Goal: Book appointment/travel/reservation

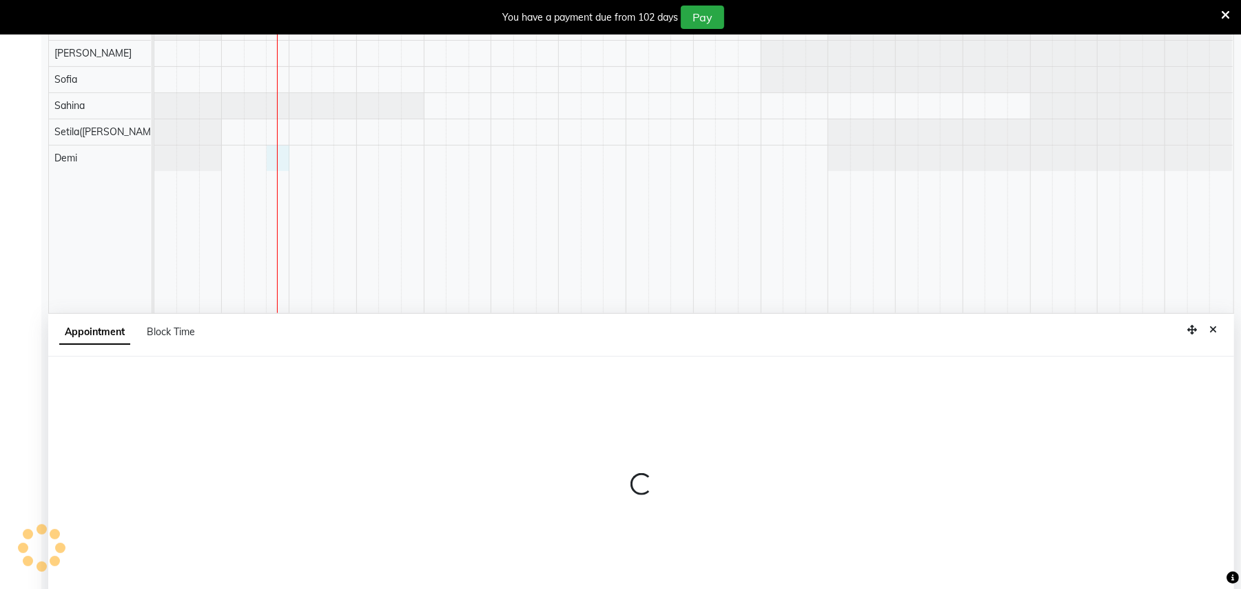
select select "82558"
select select "585"
select select "tentative"
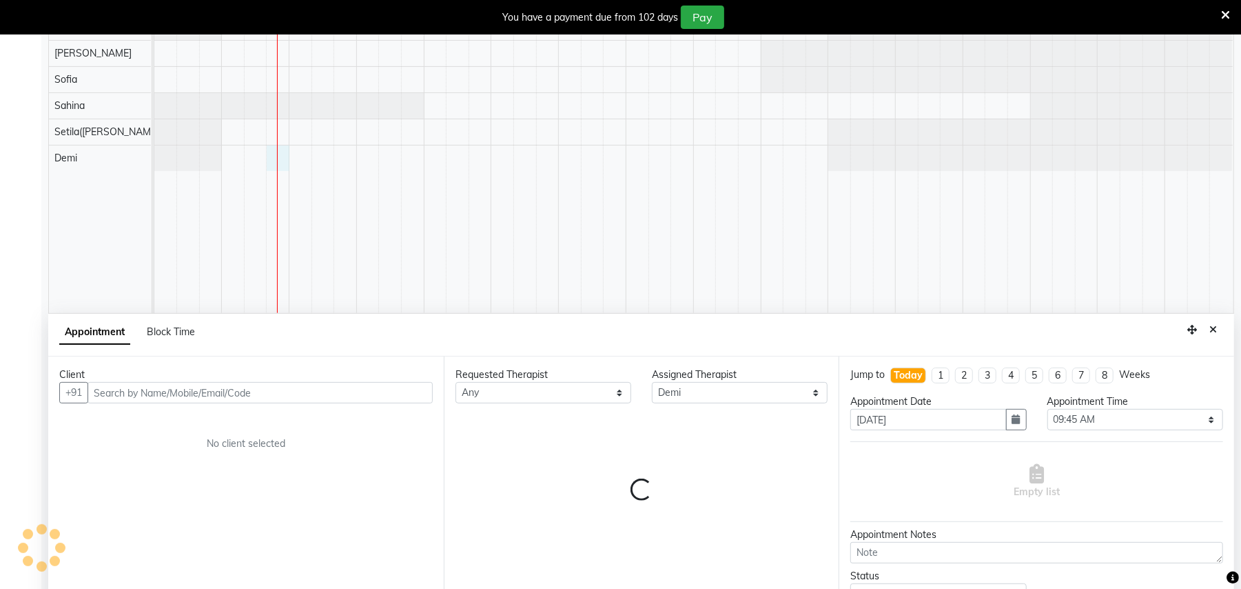
scroll to position [295, 0]
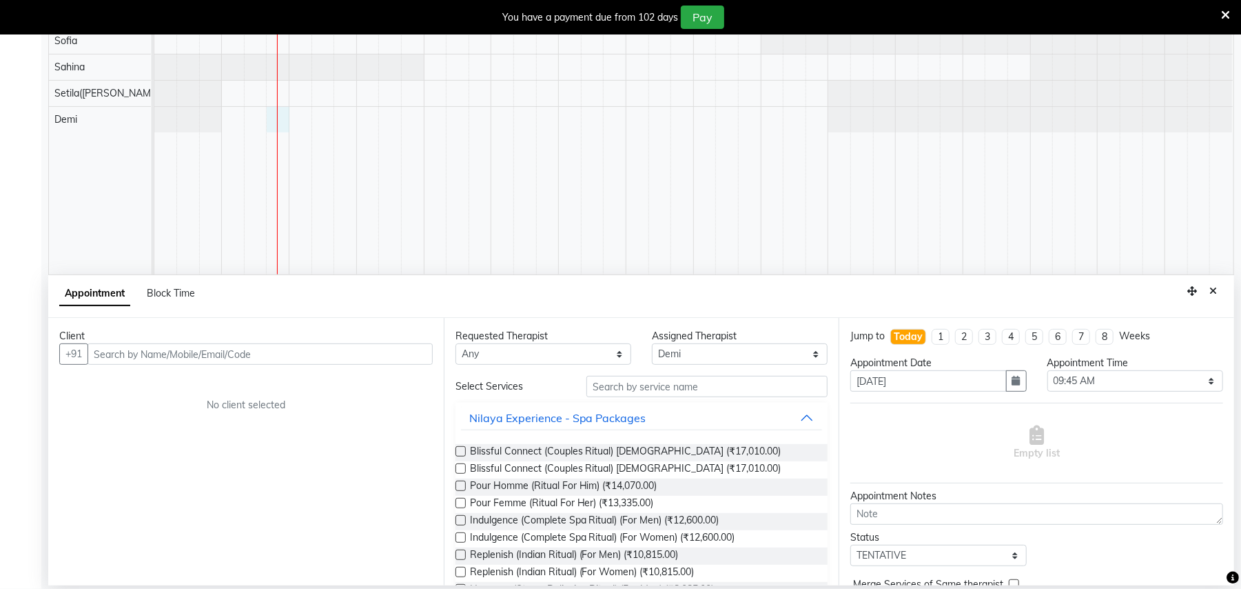
click at [165, 354] on input "text" at bounding box center [260, 353] width 345 height 21
type input "9724077508"
click at [419, 358] on span "Add Client" at bounding box center [404, 353] width 46 height 12
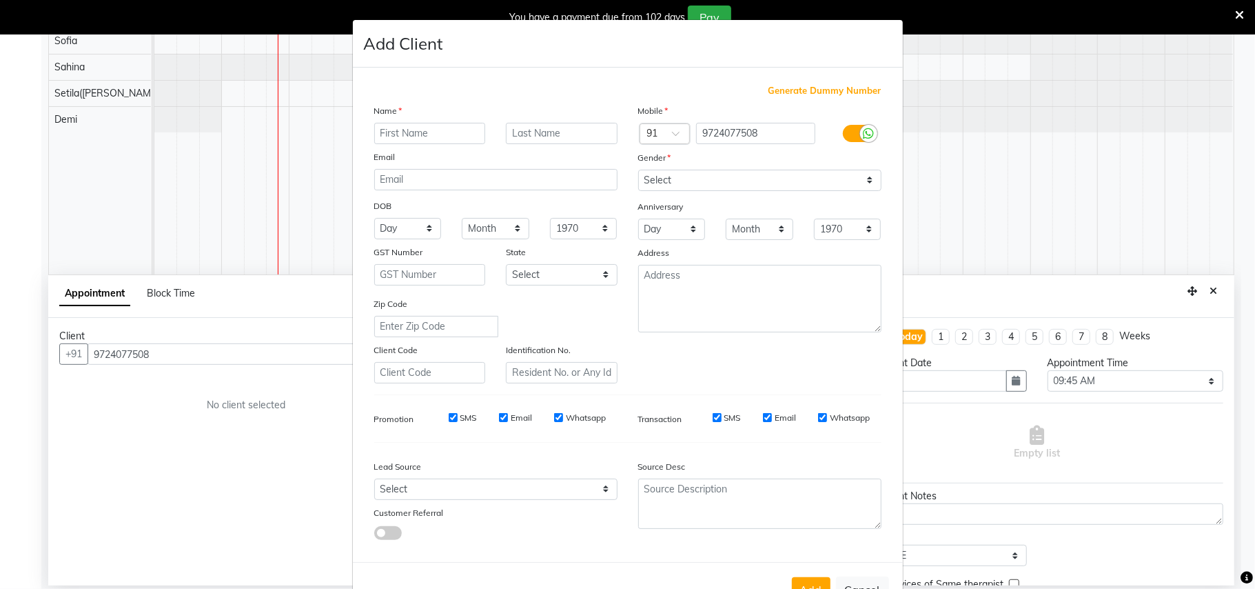
click at [437, 127] on input "text" at bounding box center [430, 133] width 112 height 21
type input "[PERSON_NAME]"
click at [541, 120] on div "Name" at bounding box center [496, 112] width 264 height 19
click at [541, 132] on input "text" at bounding box center [562, 133] width 112 height 21
type input "[PERSON_NAME]"
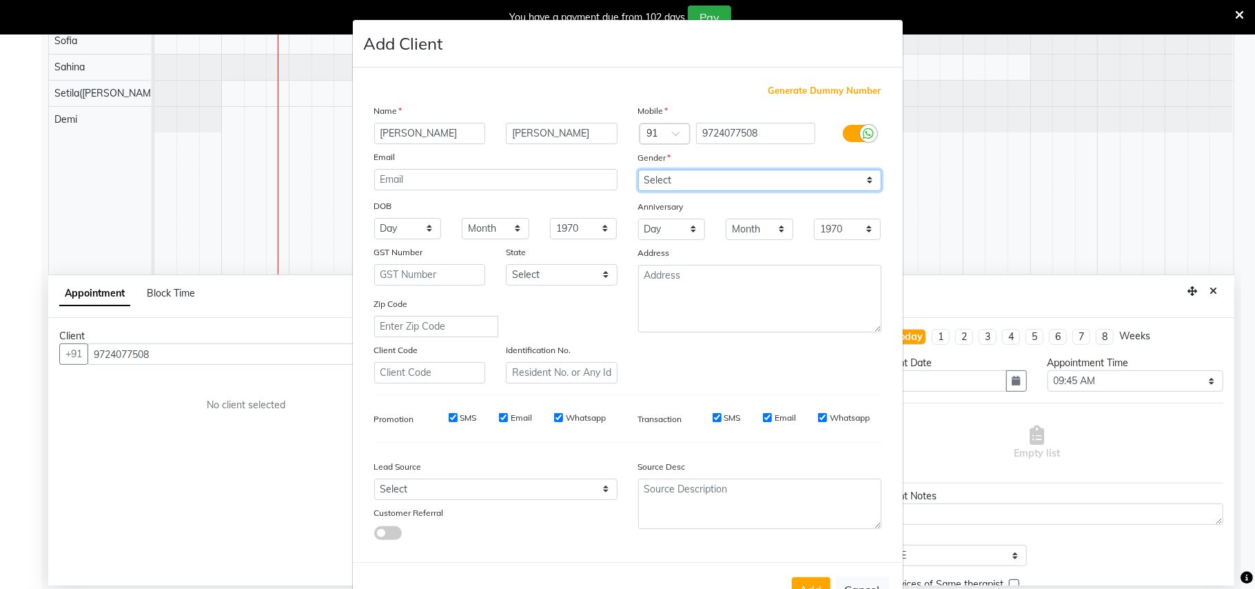
click at [692, 179] on select "Select [DEMOGRAPHIC_DATA] [DEMOGRAPHIC_DATA] Other Prefer Not To Say" at bounding box center [759, 180] width 243 height 21
select select "[DEMOGRAPHIC_DATA]"
click at [638, 170] on select "Select [DEMOGRAPHIC_DATA] [DEMOGRAPHIC_DATA] Other Prefer Not To Say" at bounding box center [759, 180] width 243 height 21
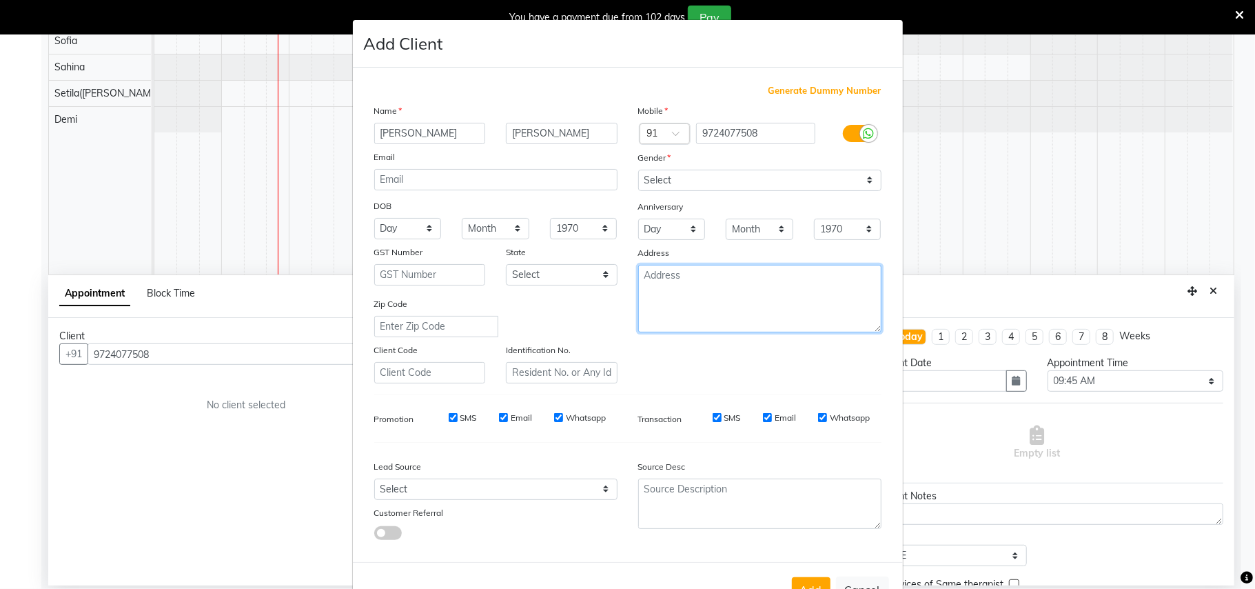
click at [654, 293] on textarea at bounding box center [759, 299] width 243 height 68
type textarea "240"
click at [806, 580] on button "Add" at bounding box center [811, 589] width 39 height 25
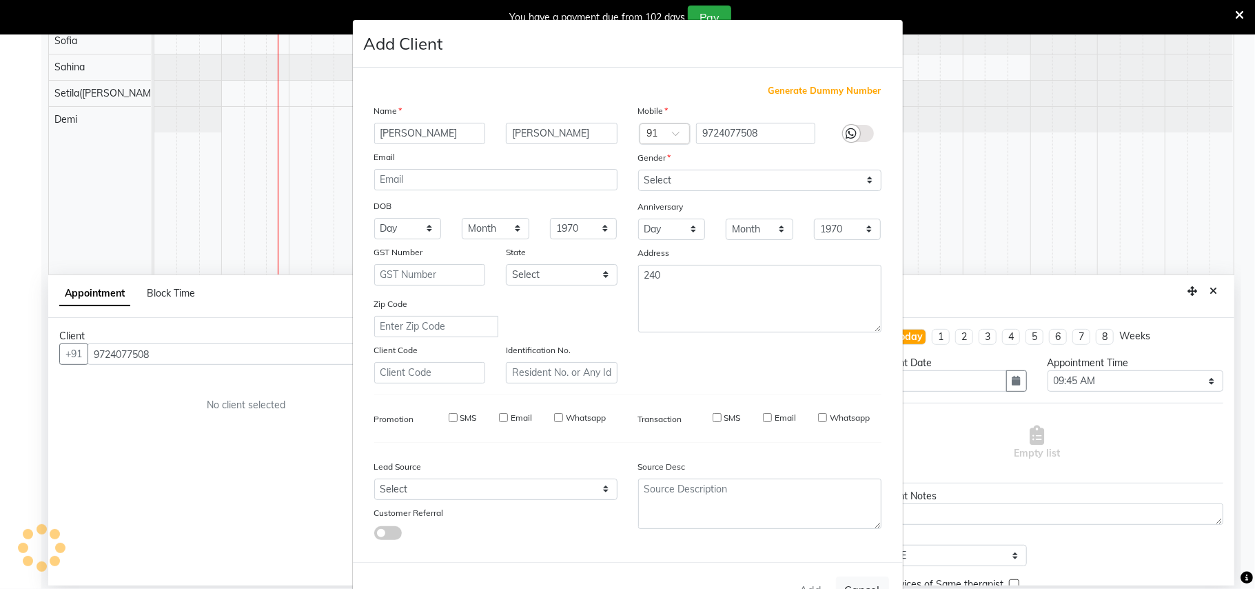
type input "97******08"
select select
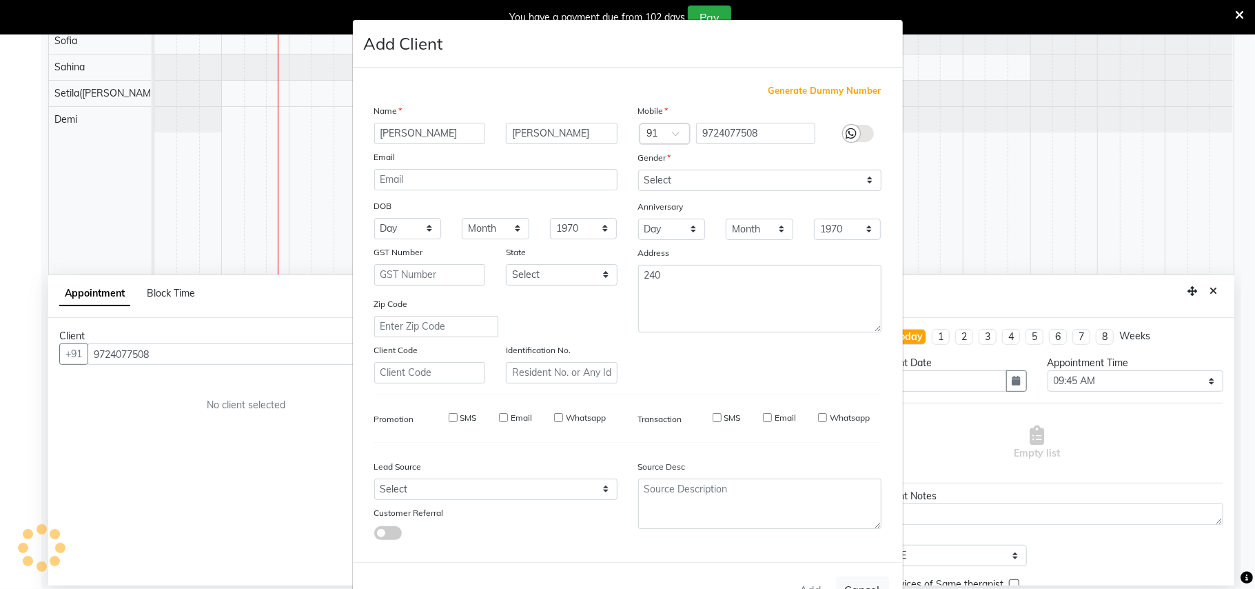
select select
checkbox input "false"
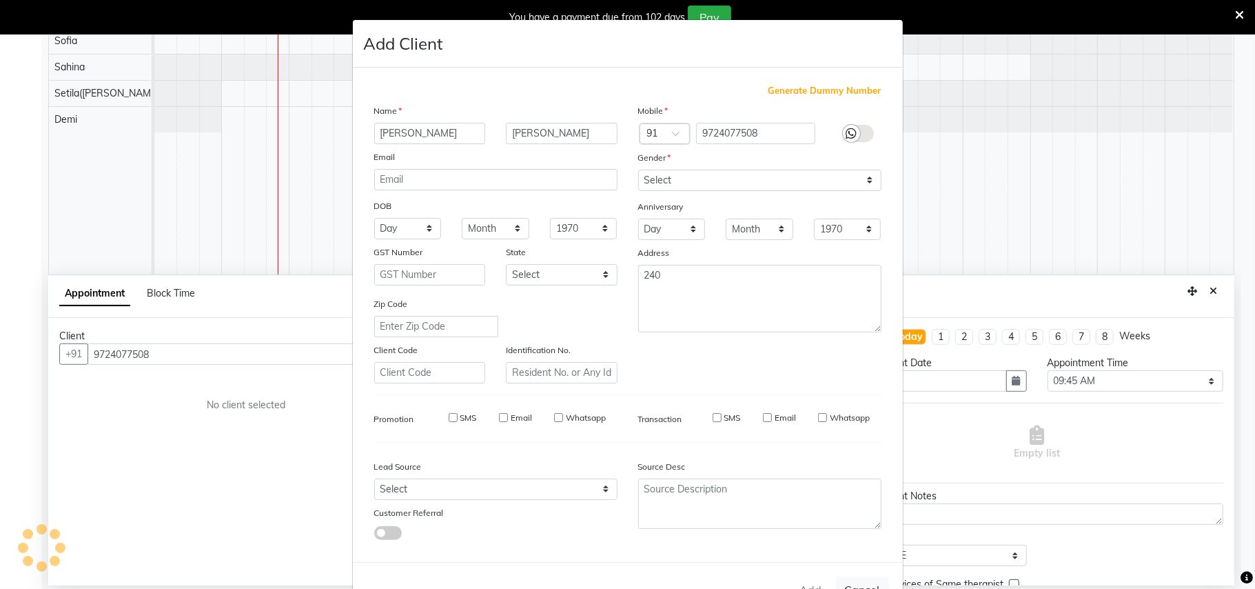
checkbox input "false"
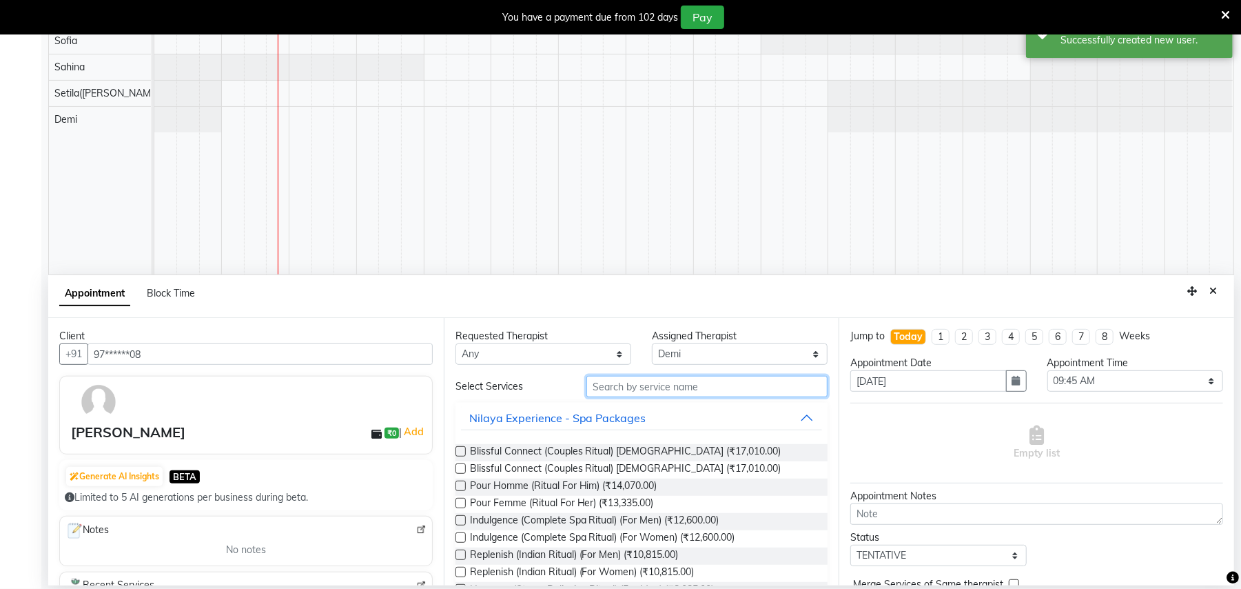
click at [691, 391] on input "text" at bounding box center [706, 386] width 241 height 21
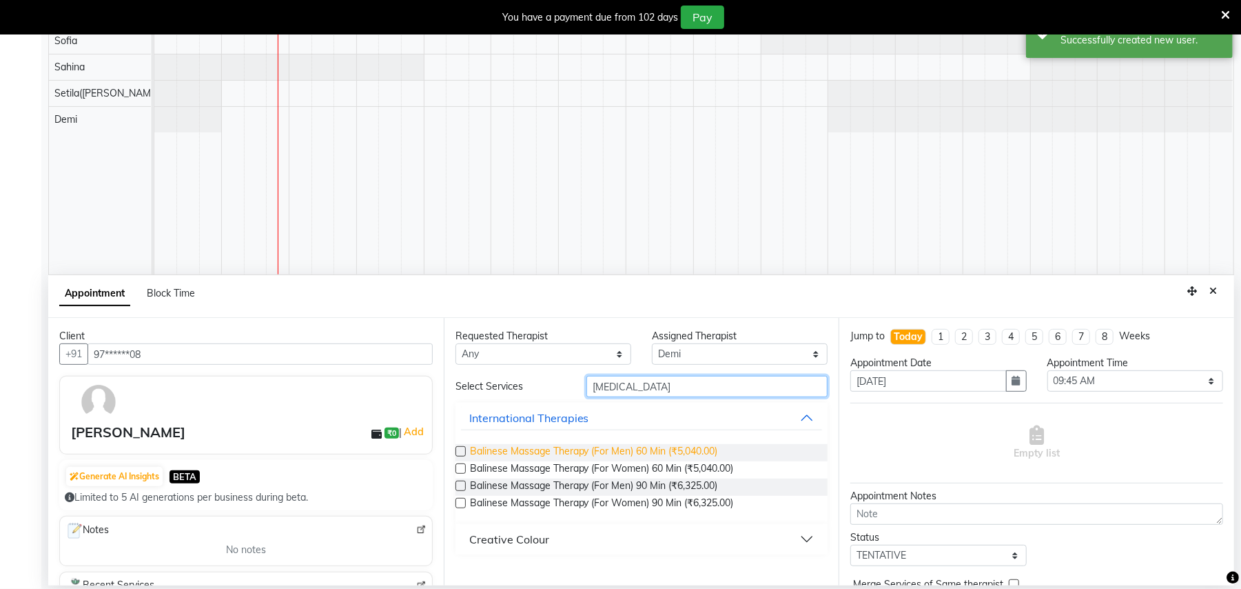
type input "[MEDICAL_DATA]"
click at [686, 452] on span "Balinese Massage Therapy (For Men) 60 Min (₹5,040.00)" at bounding box center [594, 452] width 248 height 17
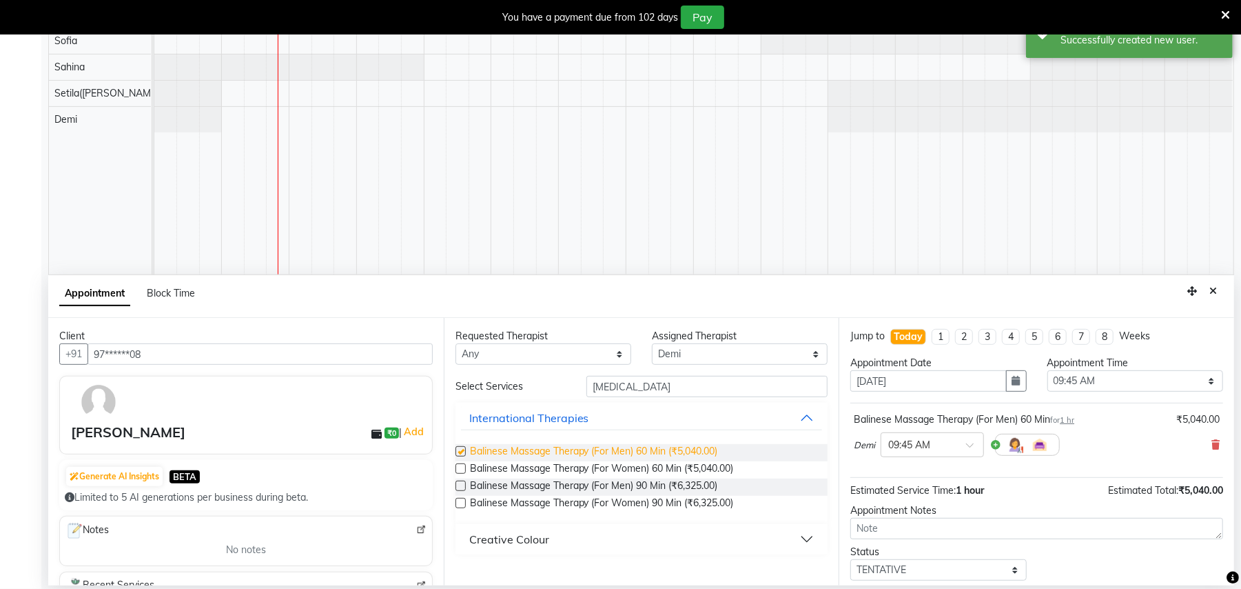
checkbox input "false"
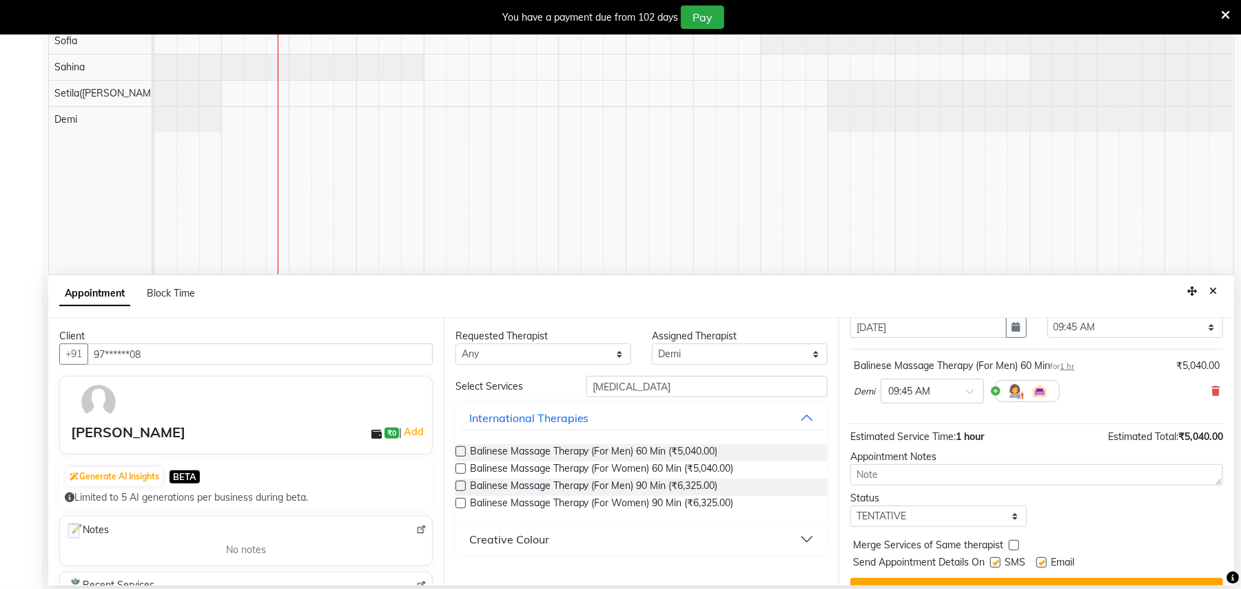
scroll to position [83, 0]
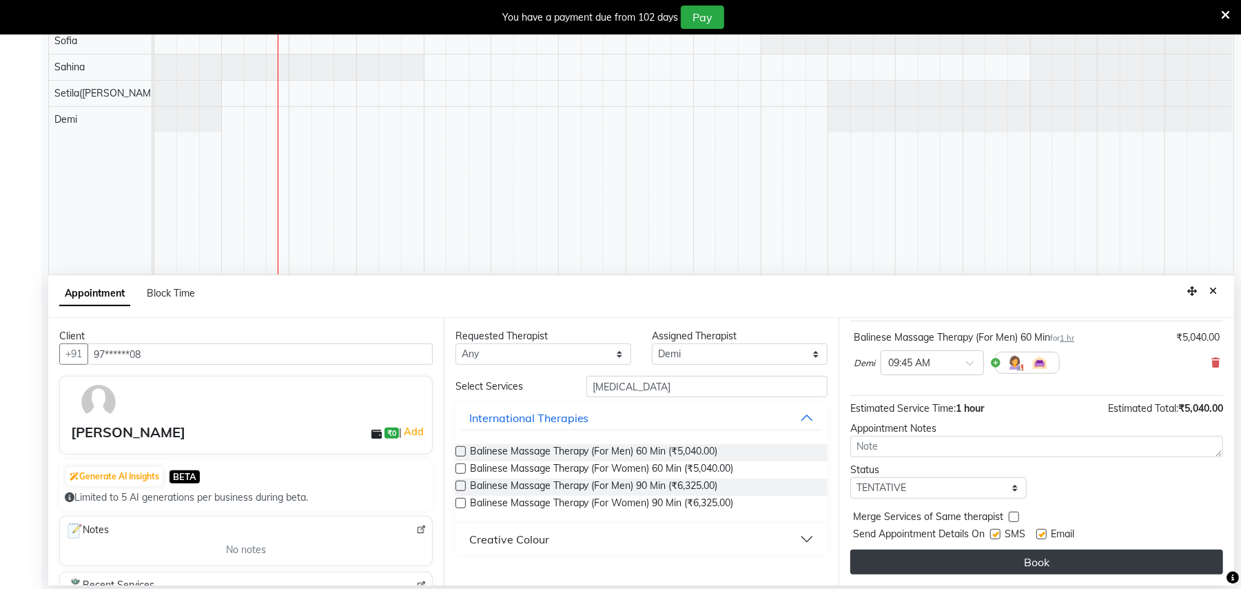
click at [1139, 560] on button "Book" at bounding box center [1036, 561] width 373 height 25
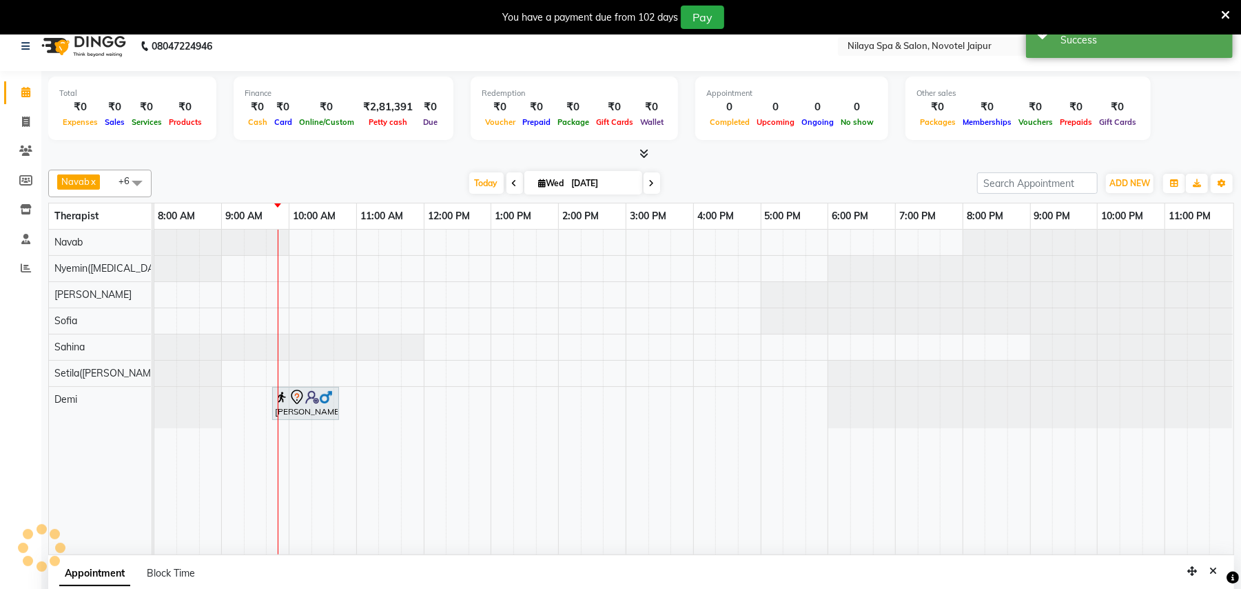
scroll to position [0, 0]
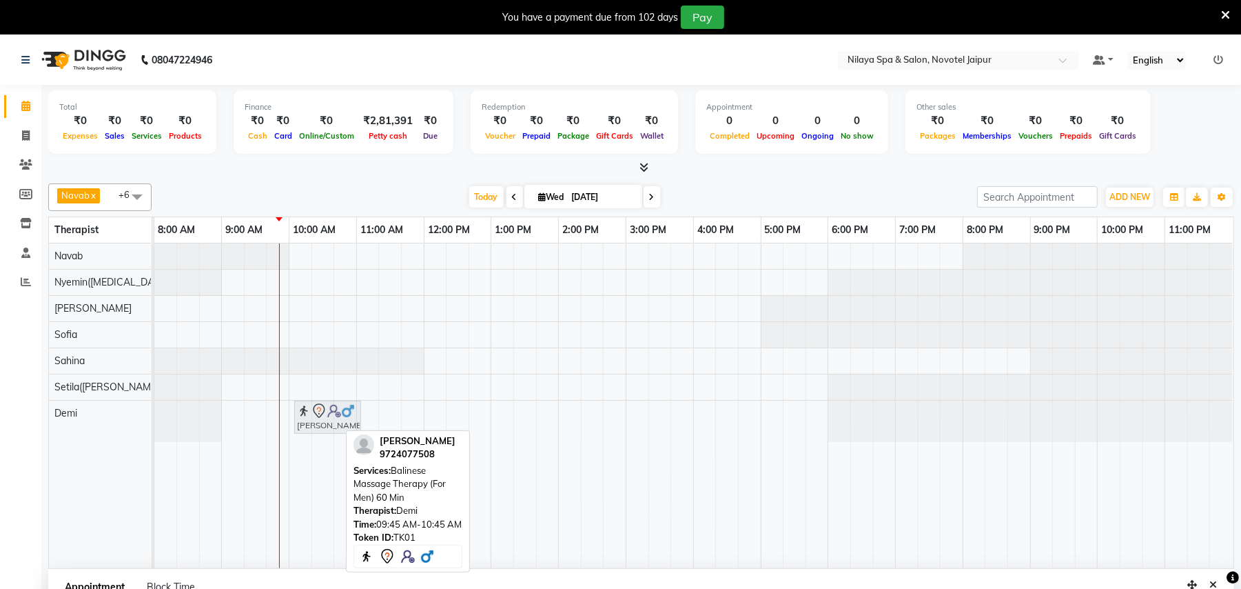
drag, startPoint x: 285, startPoint y: 419, endPoint x: 296, endPoint y: 422, distance: 12.2
click at [154, 422] on div "[PERSON_NAME], TK01, 09:45 AM-10:45 AM, Balinese Massage Therapy (For Men) 60 […" at bounding box center [154, 420] width 0 height 41
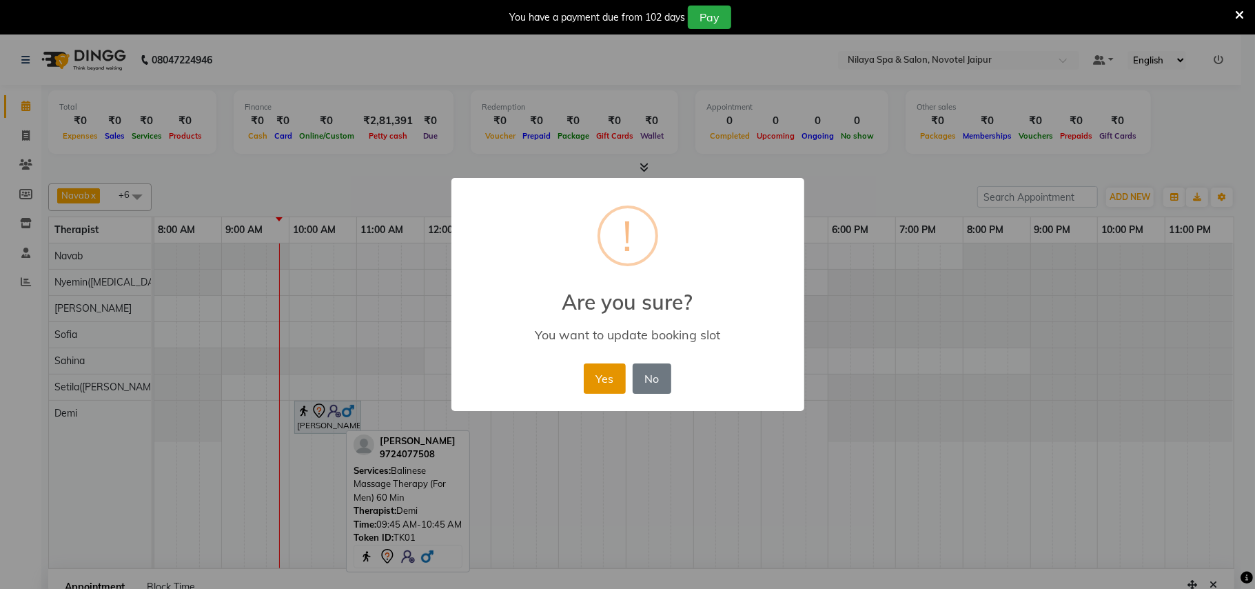
click at [597, 387] on button "Yes" at bounding box center [605, 378] width 42 height 30
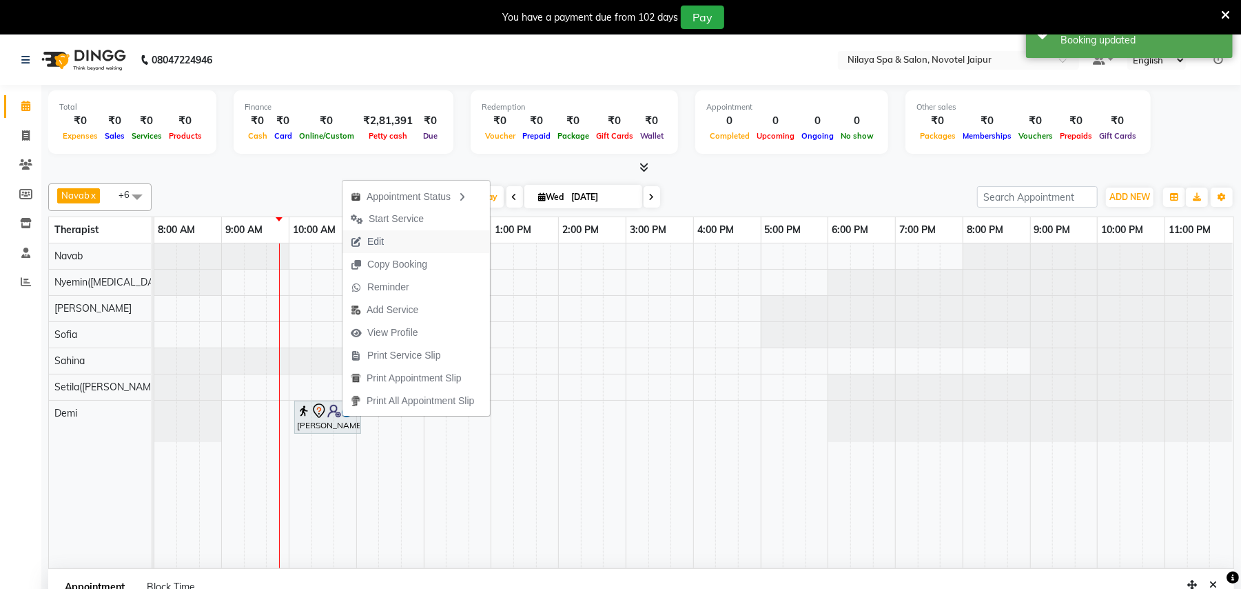
click at [397, 241] on button "Edit" at bounding box center [416, 241] width 147 height 23
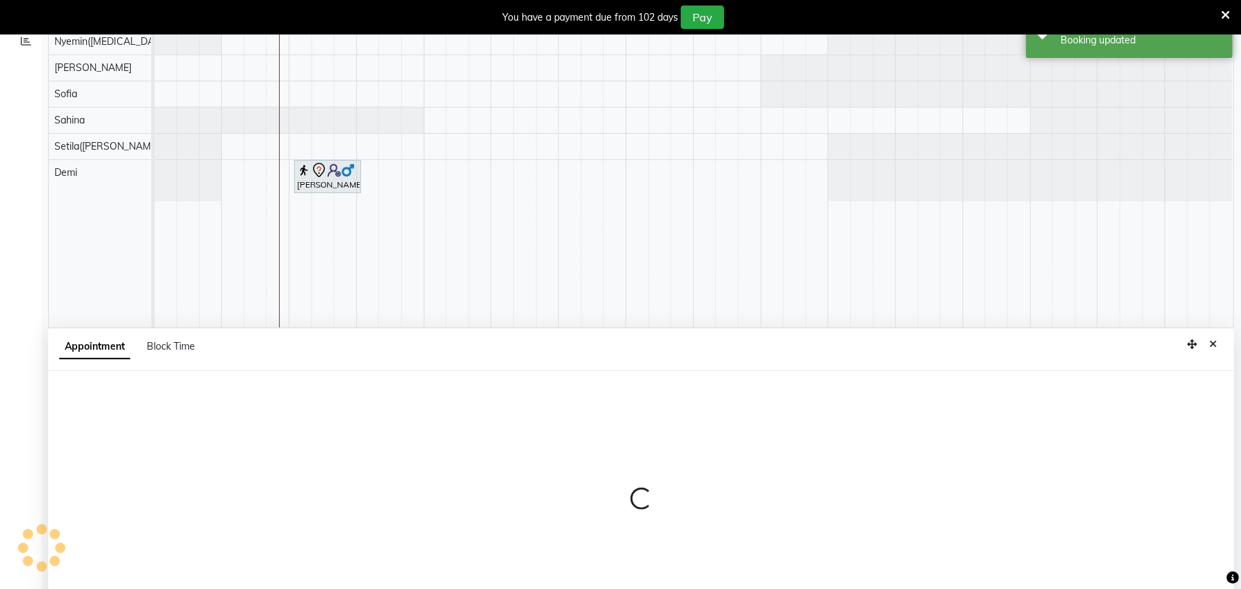
select select "tentative"
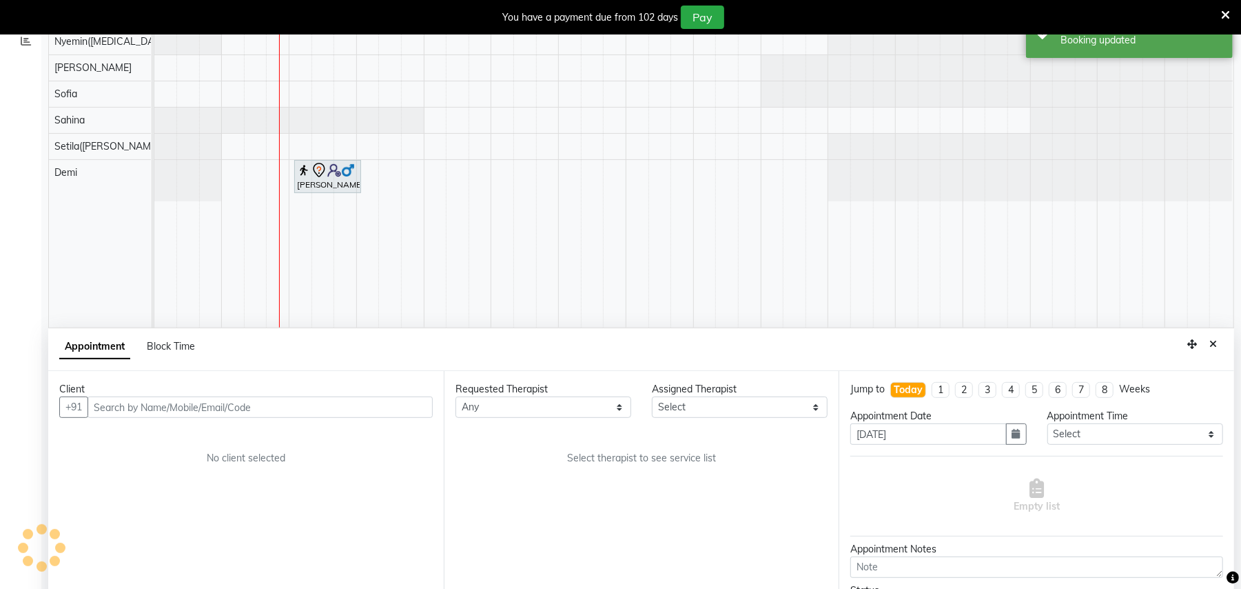
scroll to position [295, 0]
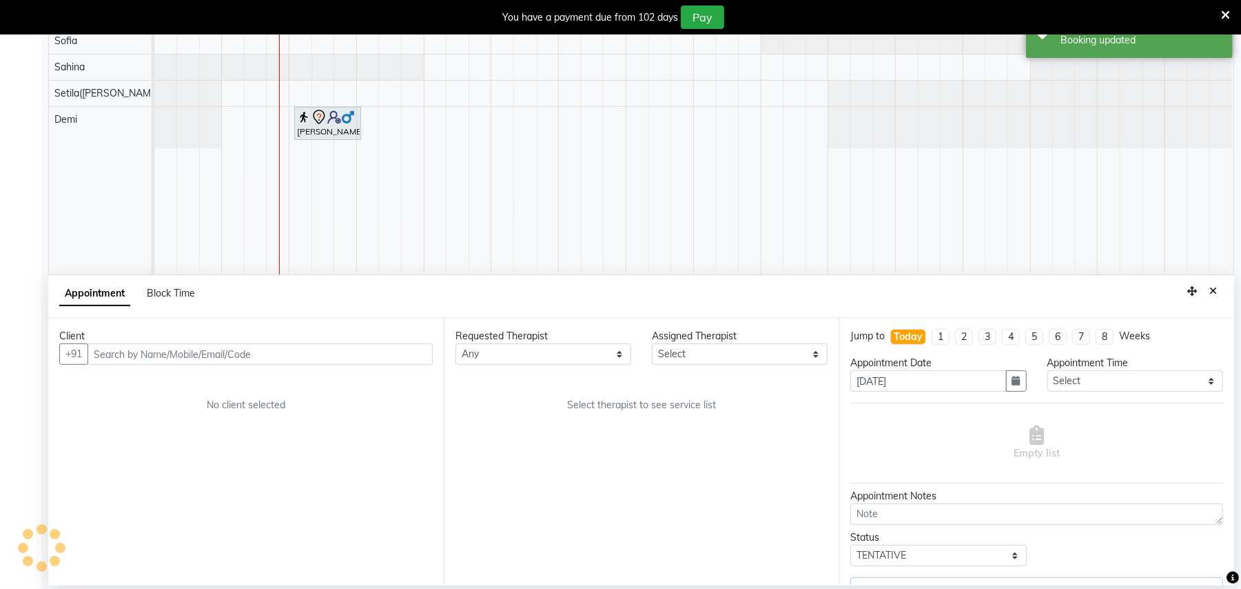
select select "82558"
select select "4120"
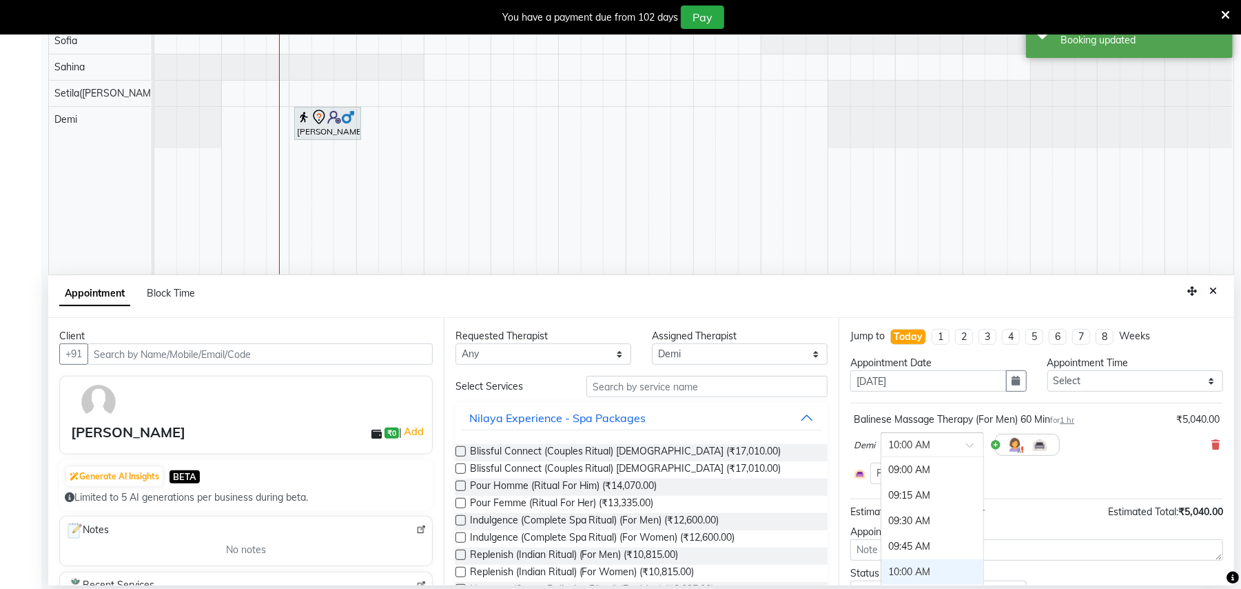
click at [970, 447] on span at bounding box center [974, 449] width 17 height 14
click at [921, 571] on div "10:00 AM" at bounding box center [932, 571] width 102 height 25
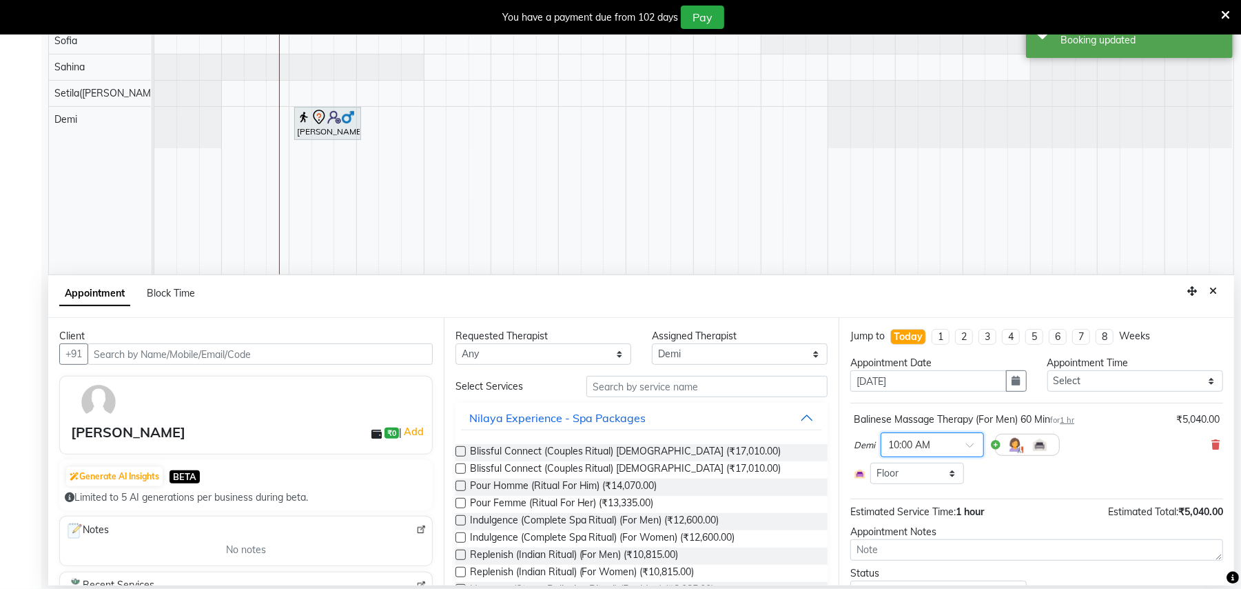
scroll to position [65, 0]
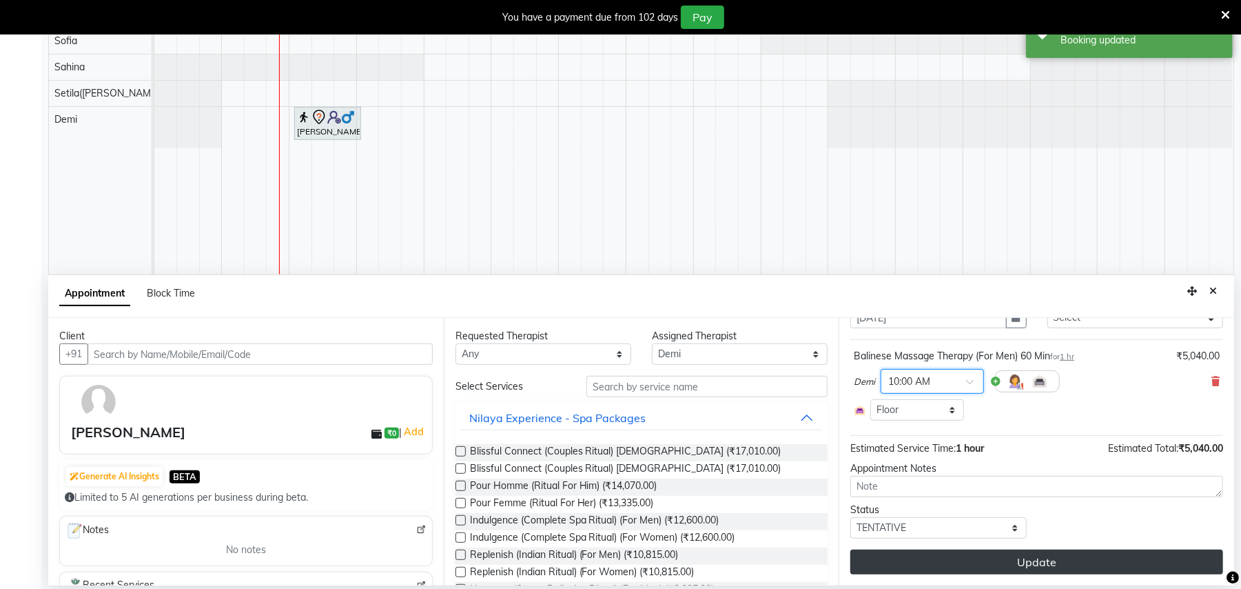
click at [1008, 557] on button "Update" at bounding box center [1036, 561] width 373 height 25
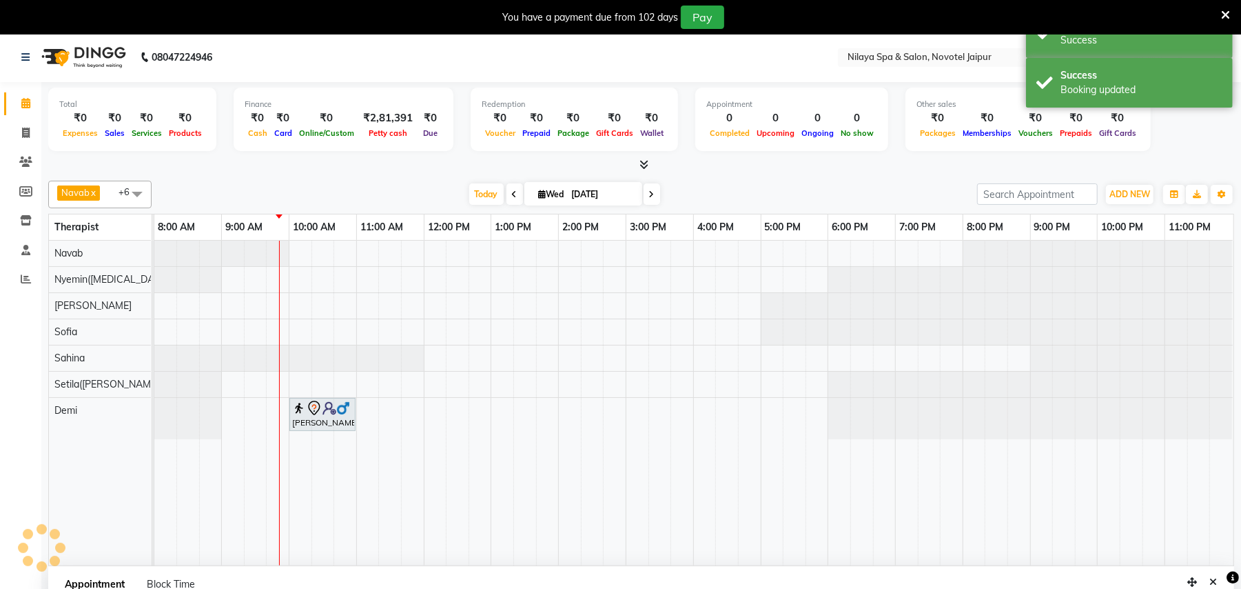
scroll to position [0, 0]
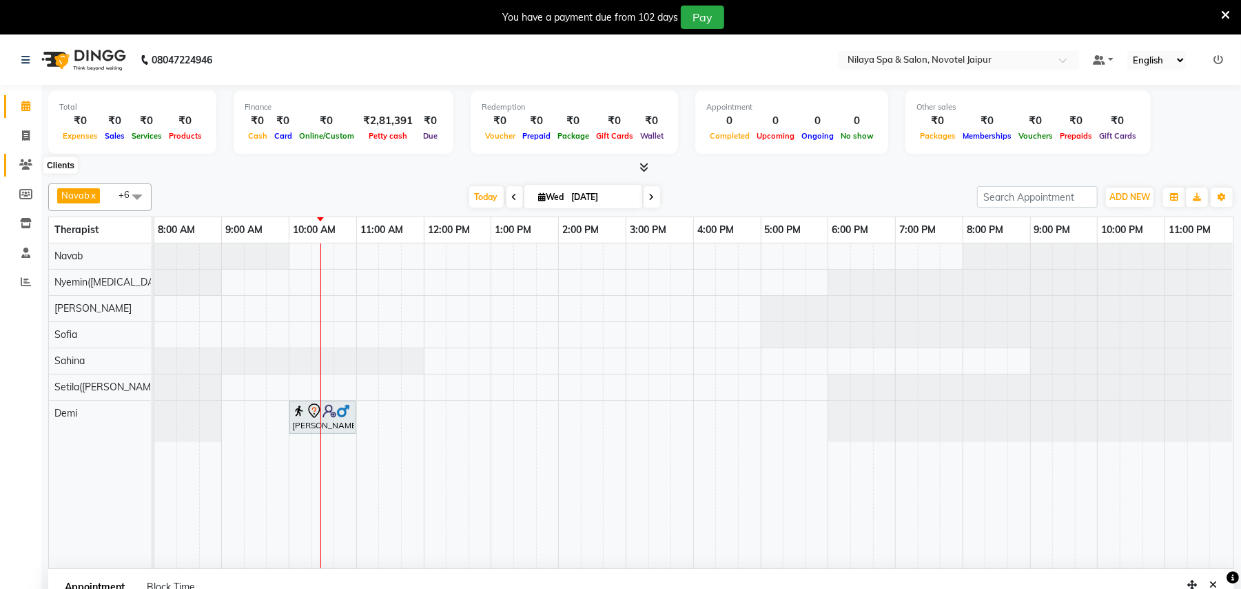
click at [29, 164] on icon at bounding box center [25, 164] width 13 height 10
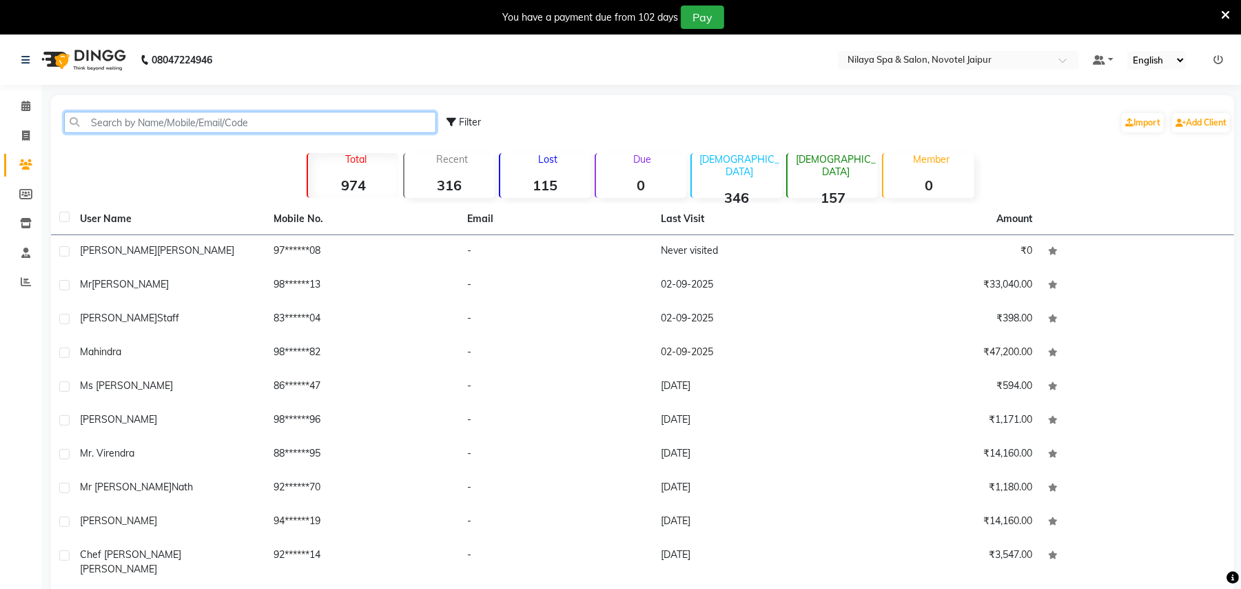
click at [164, 121] on input "text" at bounding box center [250, 122] width 372 height 21
